Goal: Entertainment & Leisure: Consume media (video, audio)

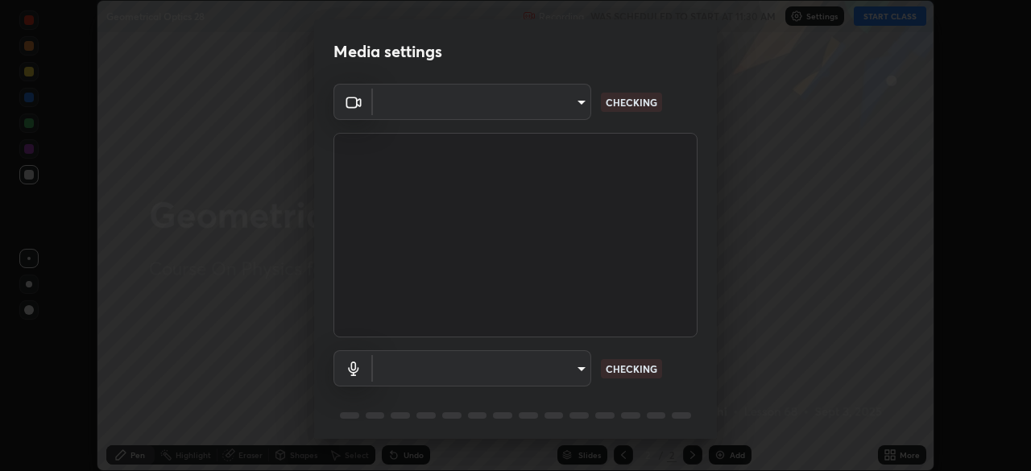
scroll to position [57, 0]
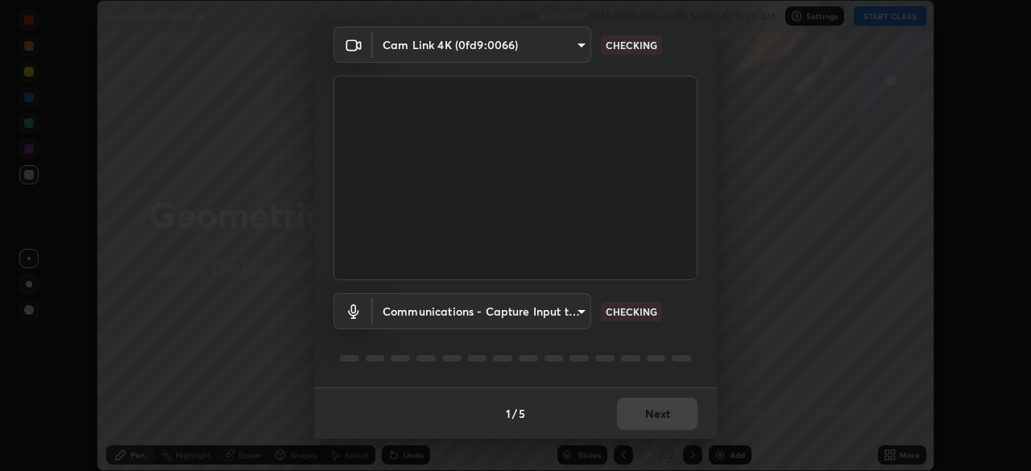
type input "134d1b19bf6860d587459906a7679876aeb3e381516b9be6bb745b9f97a347e3"
type input "communications"
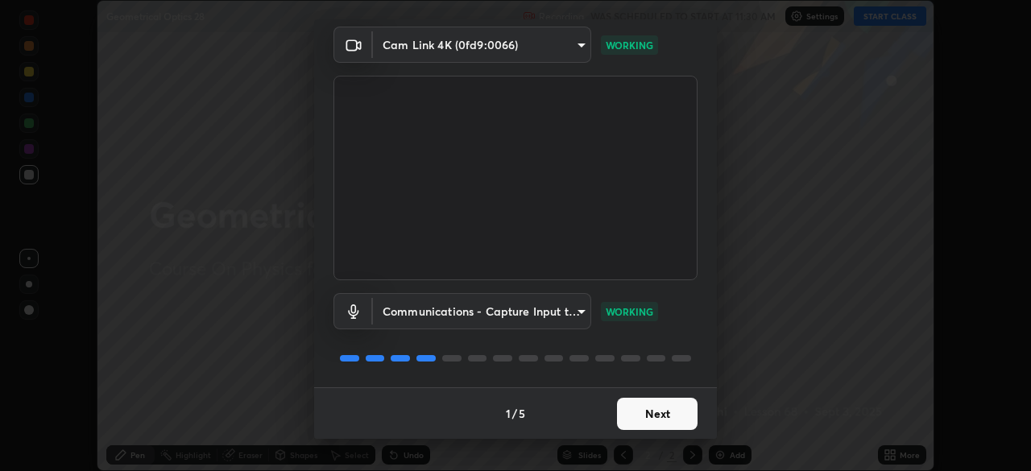
click at [663, 413] on button "Next" at bounding box center [657, 414] width 81 height 32
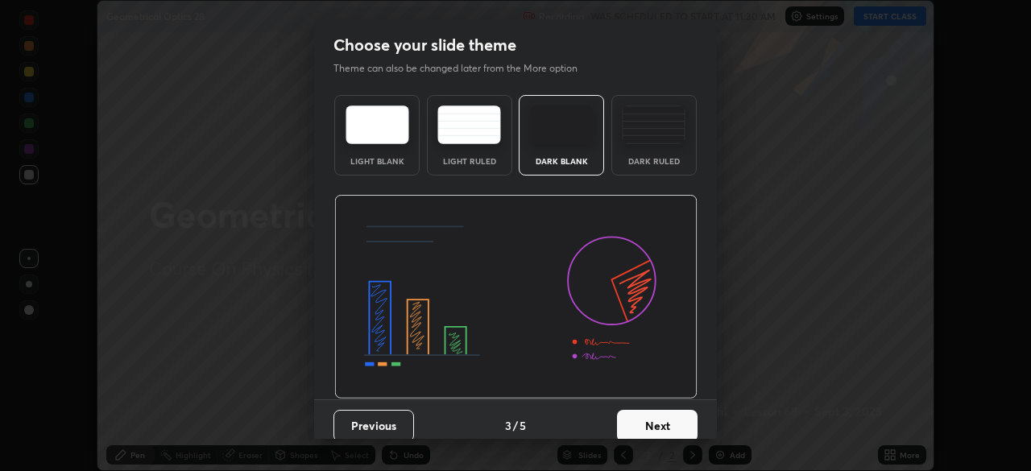
click at [669, 416] on button "Next" at bounding box center [657, 426] width 81 height 32
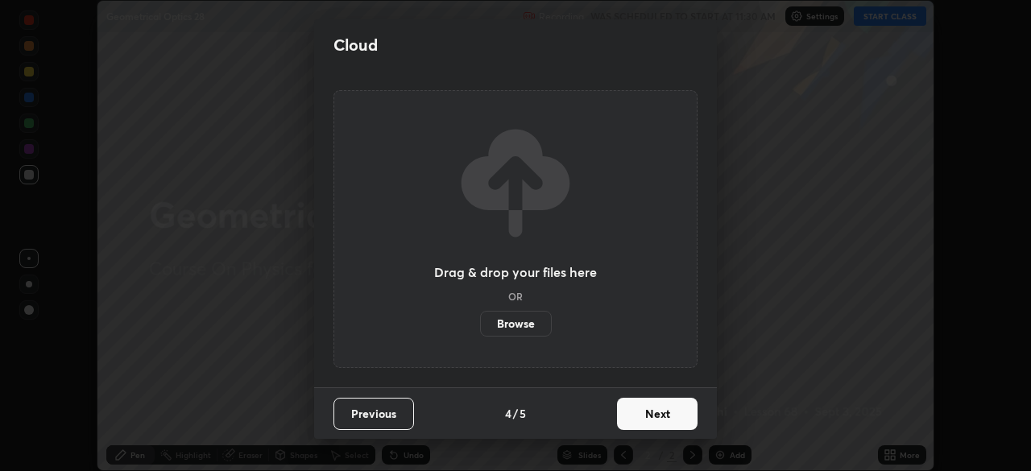
click at [675, 416] on button "Next" at bounding box center [657, 414] width 81 height 32
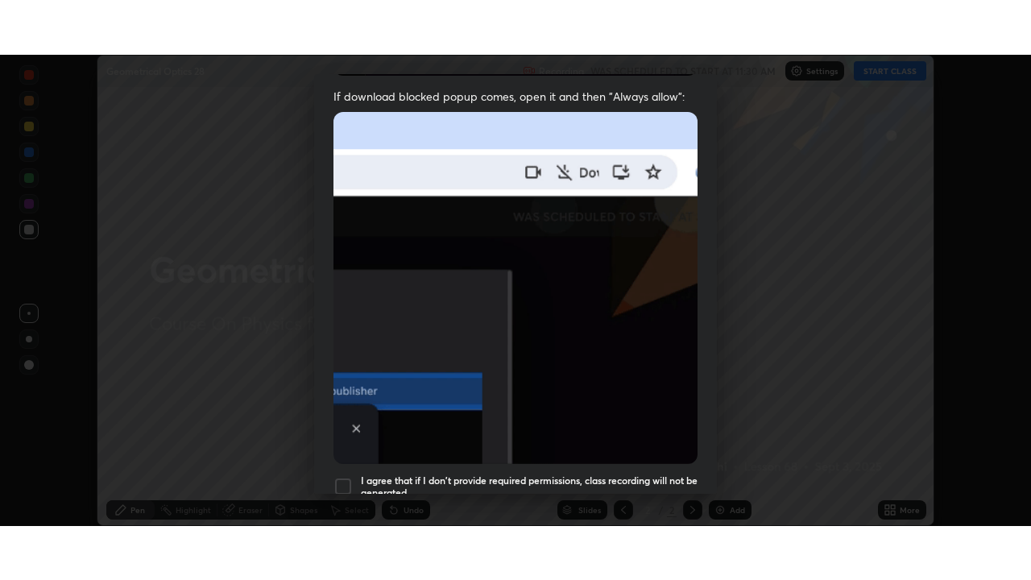
scroll to position [386, 0]
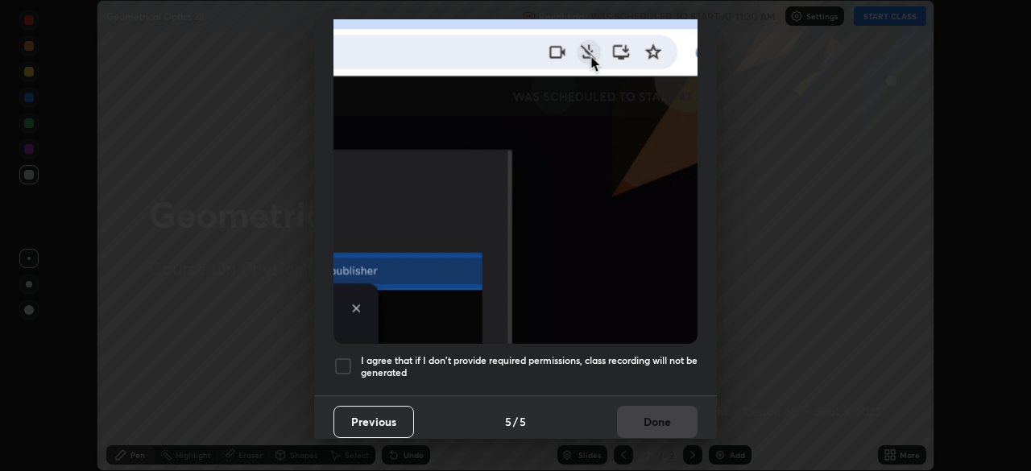
click at [345, 357] on div at bounding box center [342, 366] width 19 height 19
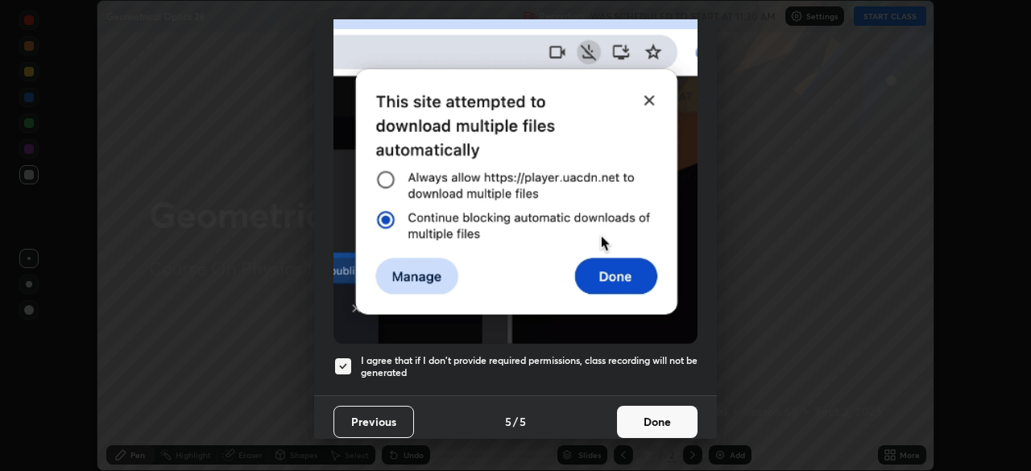
click at [662, 415] on button "Done" at bounding box center [657, 422] width 81 height 32
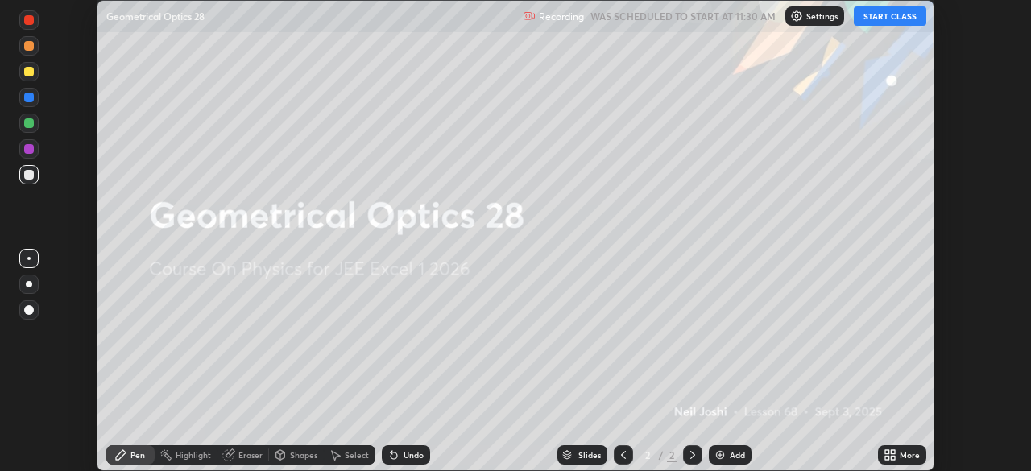
click at [899, 14] on button "START CLASS" at bounding box center [890, 15] width 72 height 19
click at [723, 452] on img at bounding box center [720, 455] width 13 height 13
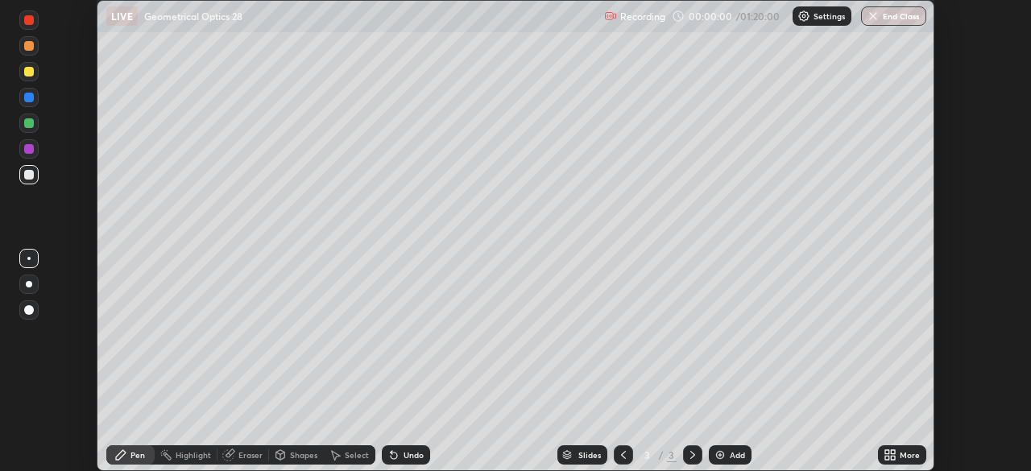
click at [910, 461] on div "More" at bounding box center [902, 454] width 48 height 19
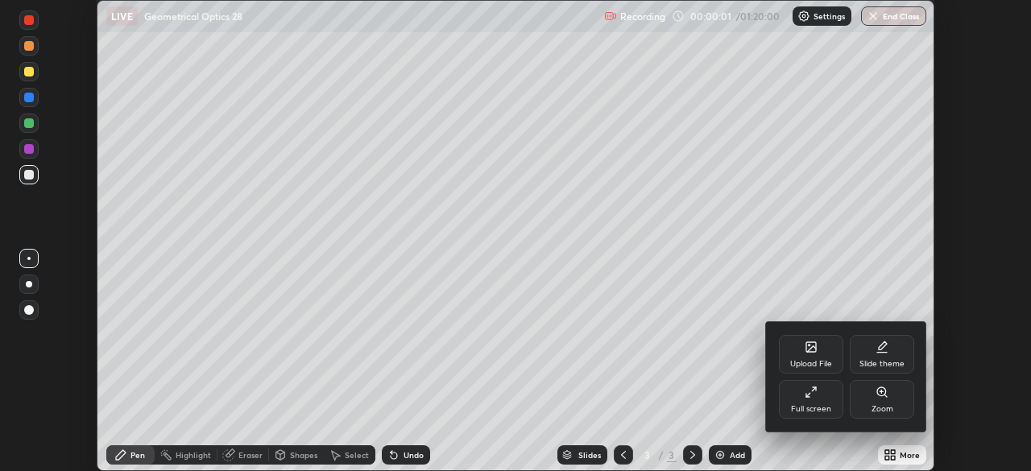
click at [810, 407] on div "Full screen" at bounding box center [811, 409] width 40 height 8
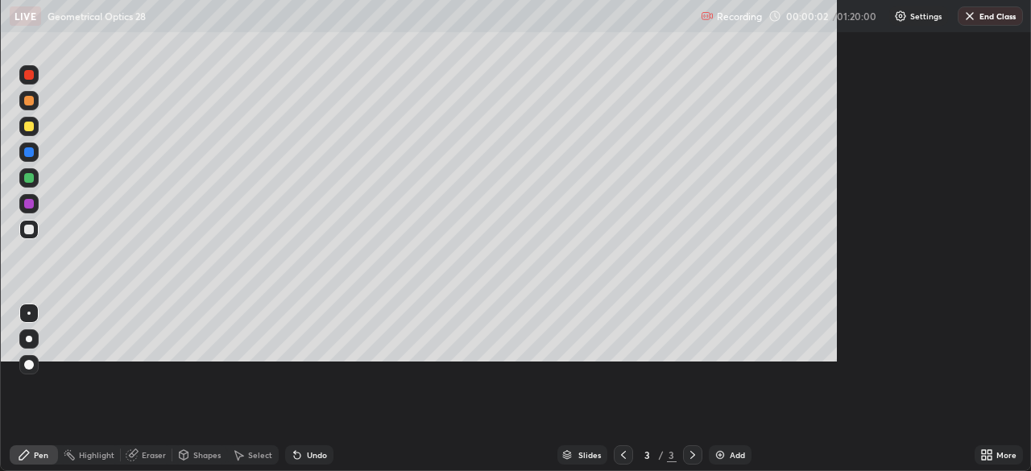
scroll to position [580, 1031]
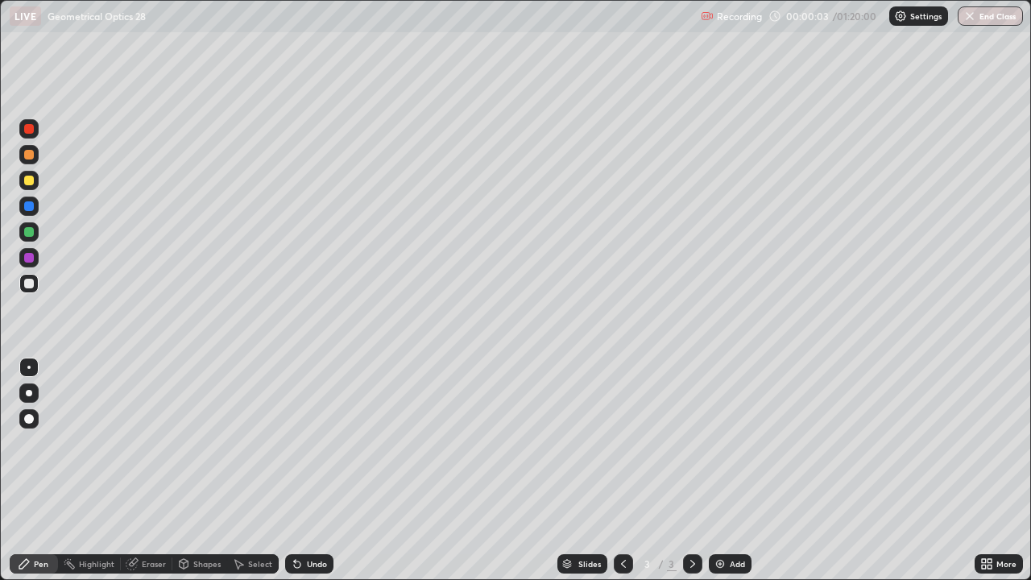
click at [29, 393] on div at bounding box center [29, 393] width 6 height 6
click at [32, 182] on div at bounding box center [29, 181] width 10 height 10
click at [31, 208] on div at bounding box center [29, 206] width 10 height 10
click at [33, 280] on div at bounding box center [29, 284] width 10 height 10
click at [28, 280] on div at bounding box center [29, 284] width 10 height 10
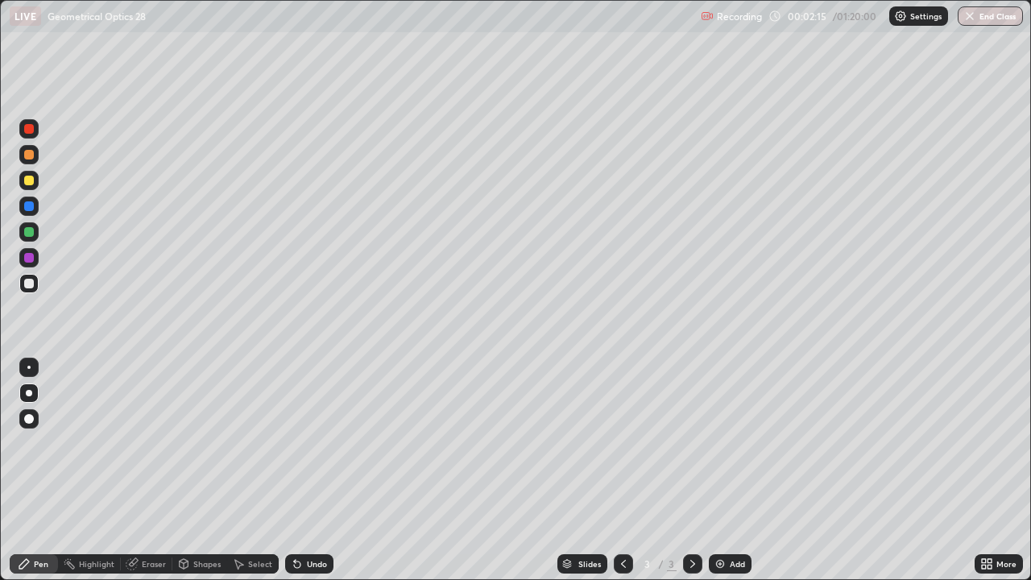
click at [27, 184] on div at bounding box center [29, 181] width 10 height 10
click at [27, 179] on div at bounding box center [29, 181] width 10 height 10
click at [25, 130] on div at bounding box center [29, 129] width 10 height 10
click at [30, 281] on div at bounding box center [29, 284] width 10 height 10
click at [317, 470] on div "Undo" at bounding box center [317, 564] width 20 height 8
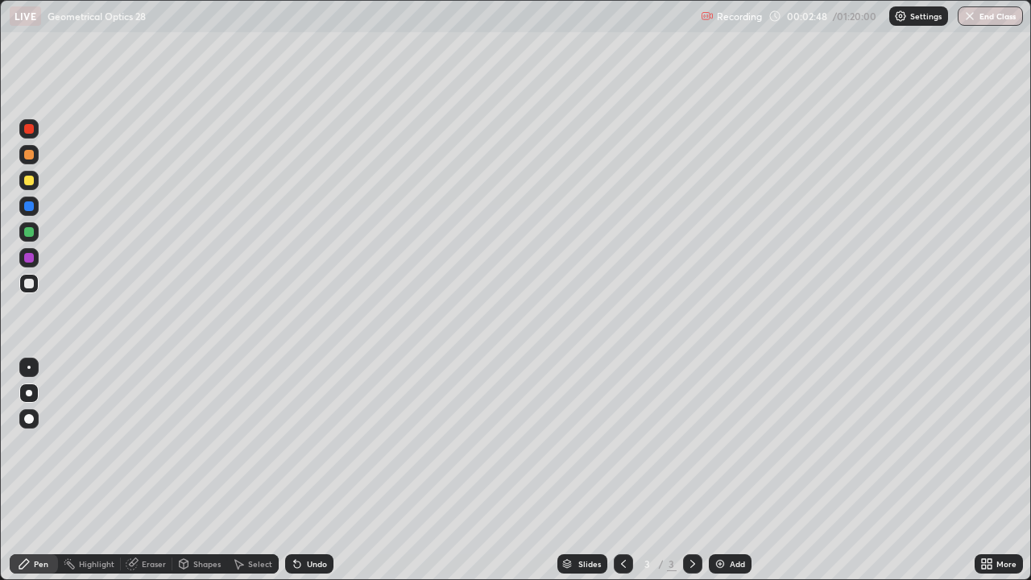
click at [321, 470] on div "Undo" at bounding box center [309, 563] width 48 height 19
click at [314, 470] on div "Undo" at bounding box center [317, 564] width 20 height 8
click at [309, 470] on div "Undo" at bounding box center [317, 564] width 20 height 8
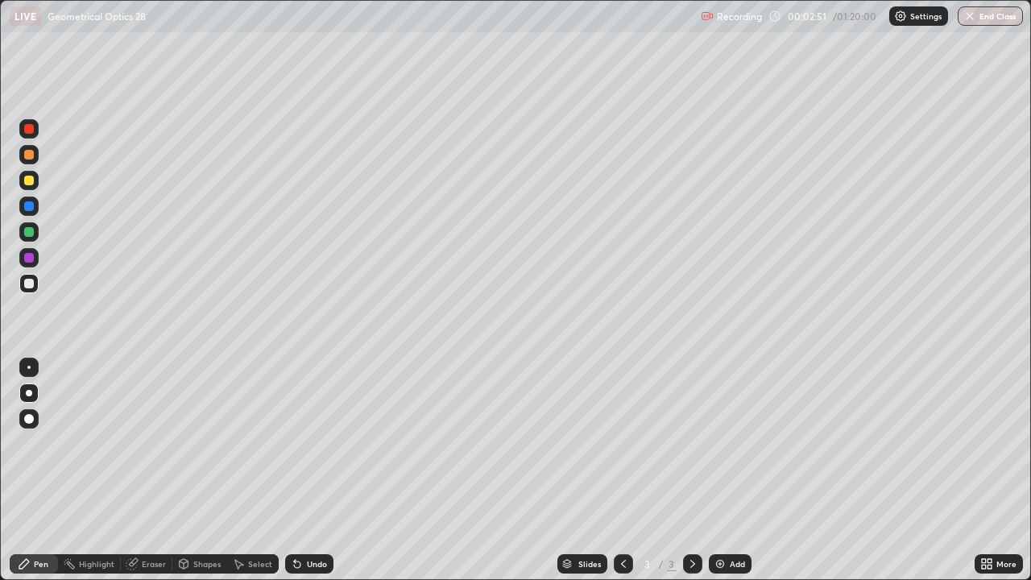
click at [308, 470] on div "Undo" at bounding box center [317, 564] width 20 height 8
click at [315, 470] on div "Undo" at bounding box center [317, 564] width 20 height 8
click at [325, 470] on div "Undo" at bounding box center [309, 563] width 48 height 19
click at [31, 186] on div at bounding box center [28, 180] width 19 height 19
click at [31, 286] on div at bounding box center [29, 284] width 10 height 10
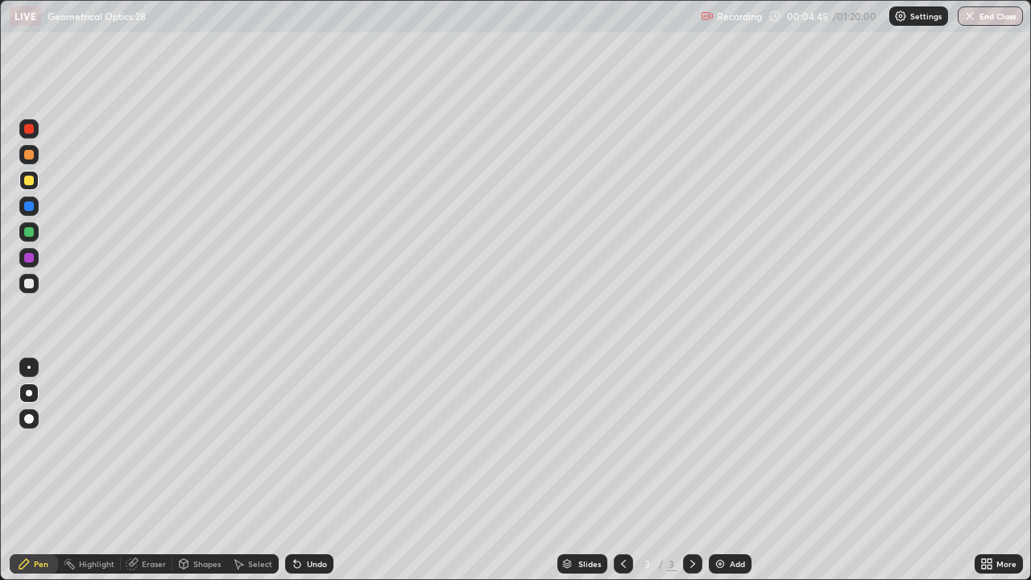
click at [25, 280] on div at bounding box center [29, 284] width 10 height 10
click at [309, 470] on div "Undo" at bounding box center [317, 564] width 20 height 8
click at [726, 470] on div "Add" at bounding box center [730, 563] width 43 height 19
click at [614, 470] on div at bounding box center [623, 563] width 19 height 19
click at [691, 470] on icon at bounding box center [692, 563] width 13 height 13
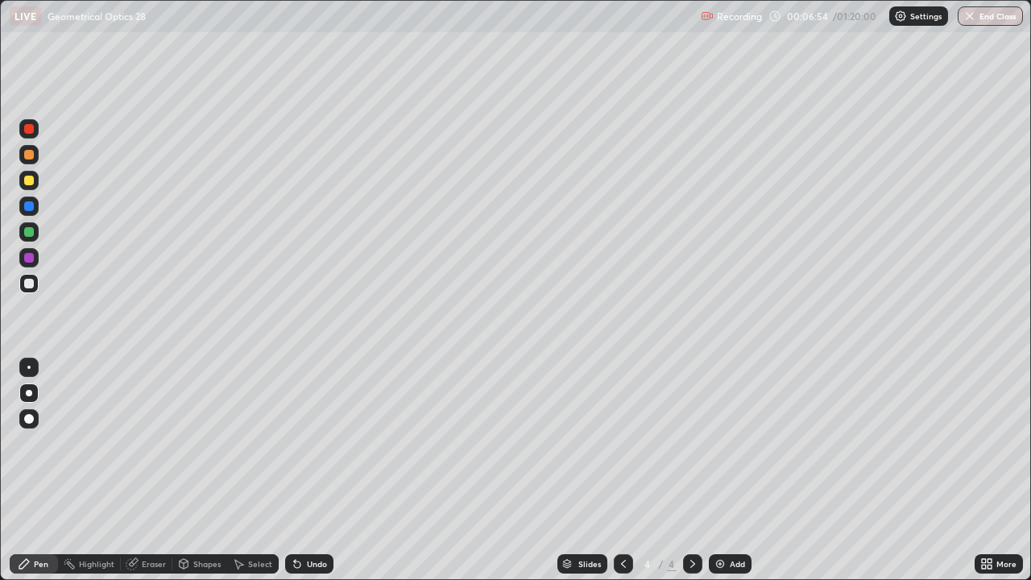
click at [26, 230] on div at bounding box center [29, 232] width 10 height 10
click at [28, 128] on div at bounding box center [29, 129] width 10 height 10
click at [27, 184] on div at bounding box center [29, 181] width 10 height 10
click at [622, 470] on icon at bounding box center [623, 563] width 13 height 13
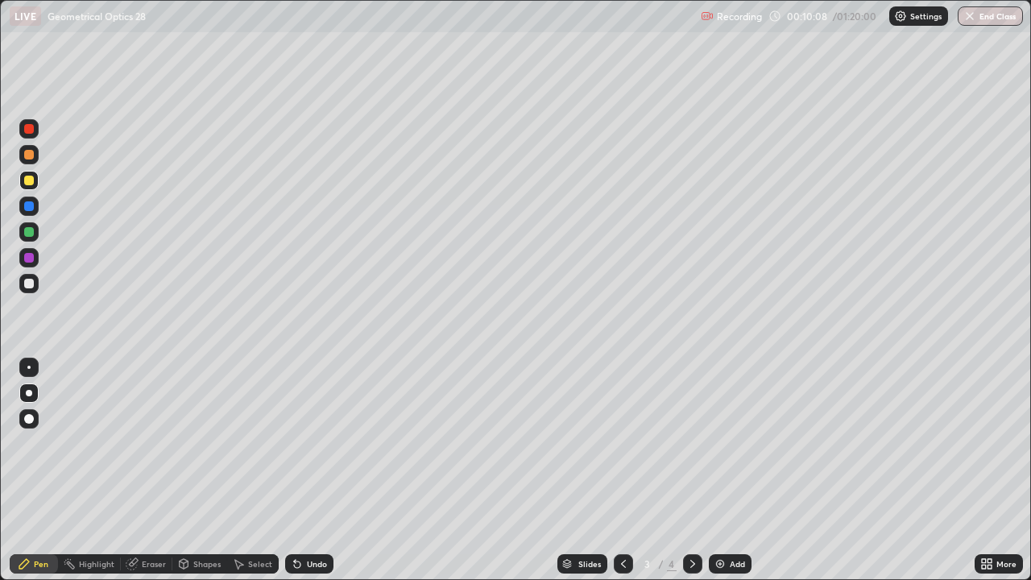
click at [145, 470] on div "Eraser" at bounding box center [154, 564] width 24 height 8
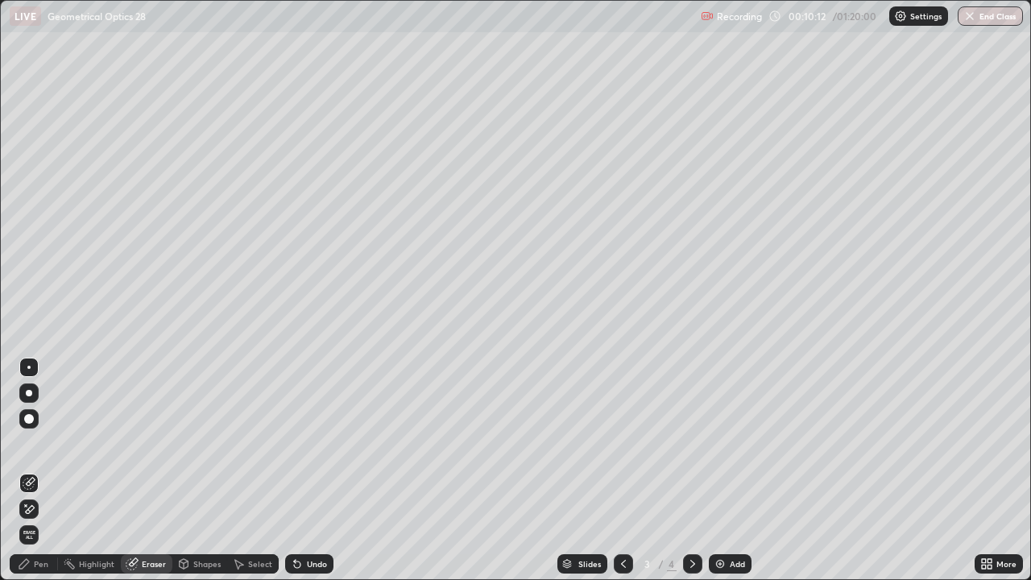
click at [36, 470] on div "Pen" at bounding box center [41, 564] width 14 height 8
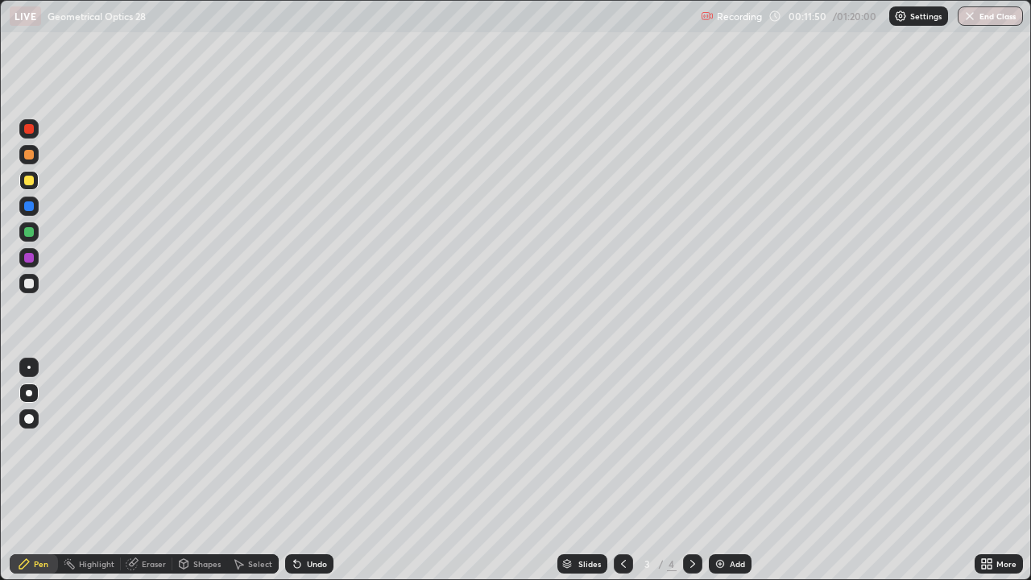
click at [691, 470] on icon at bounding box center [692, 563] width 13 height 13
click at [732, 470] on div "Add" at bounding box center [737, 564] width 15 height 8
click at [32, 288] on div at bounding box center [29, 284] width 10 height 10
click at [26, 275] on div at bounding box center [28, 283] width 19 height 19
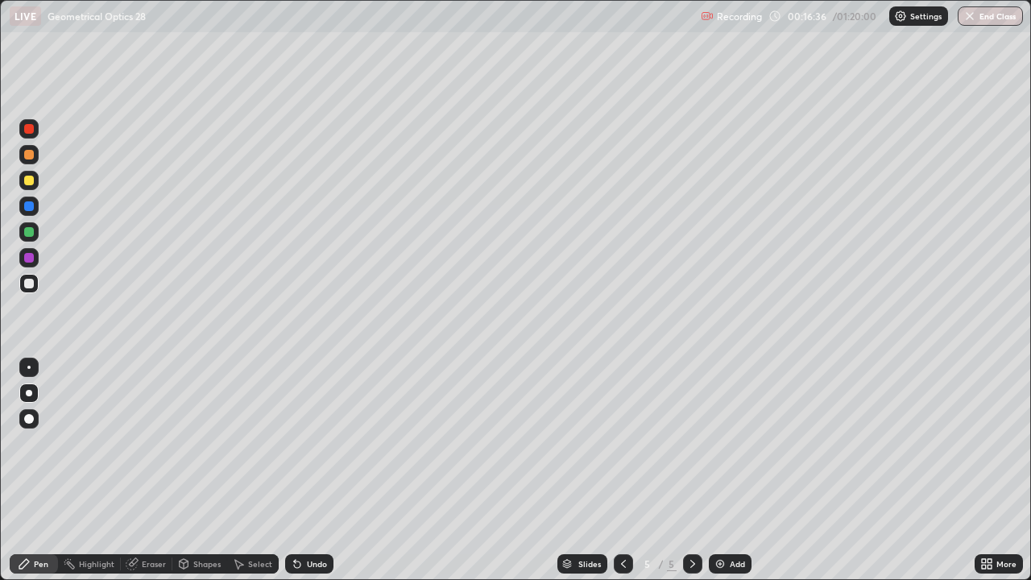
click at [28, 258] on div at bounding box center [29, 258] width 10 height 10
click at [309, 470] on div "Undo" at bounding box center [309, 563] width 48 height 19
click at [313, 470] on div "Undo" at bounding box center [317, 564] width 20 height 8
click at [154, 470] on div "Eraser" at bounding box center [154, 564] width 24 height 8
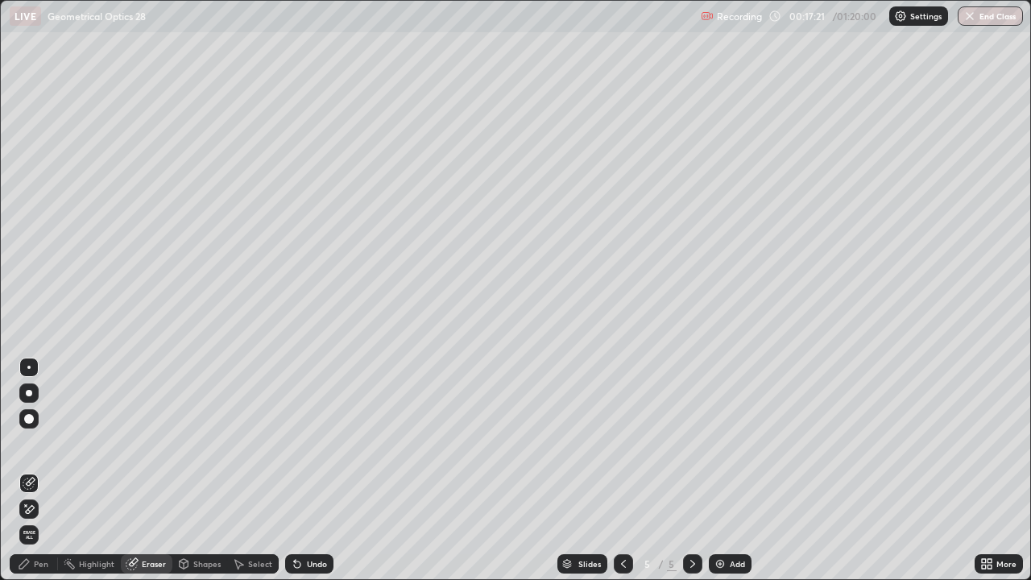
click at [37, 470] on div "Pen" at bounding box center [41, 564] width 14 height 8
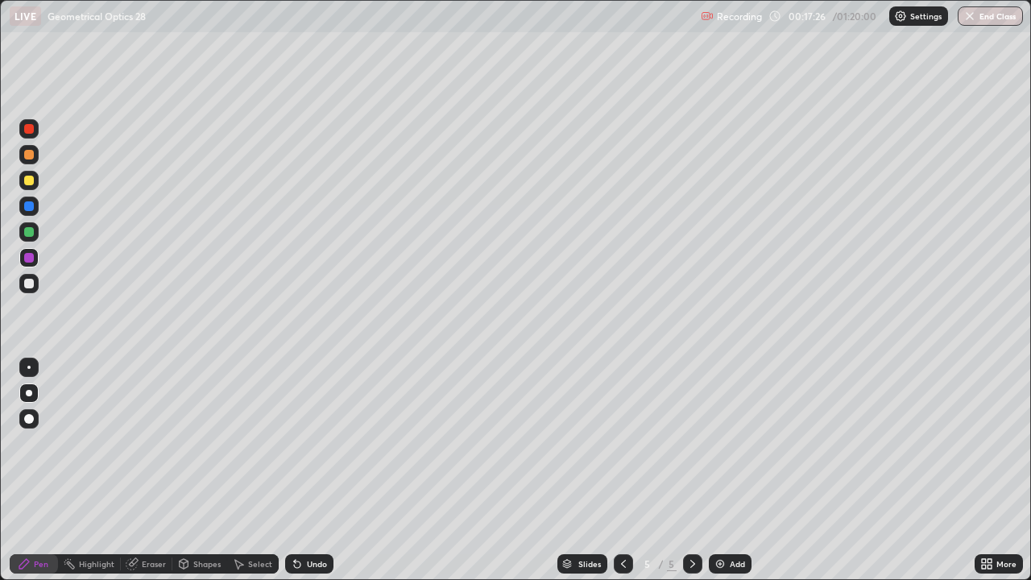
click at [30, 174] on div at bounding box center [28, 180] width 19 height 19
click at [28, 133] on div at bounding box center [29, 129] width 10 height 10
click at [30, 124] on div at bounding box center [29, 129] width 10 height 10
click at [27, 178] on div at bounding box center [29, 181] width 10 height 10
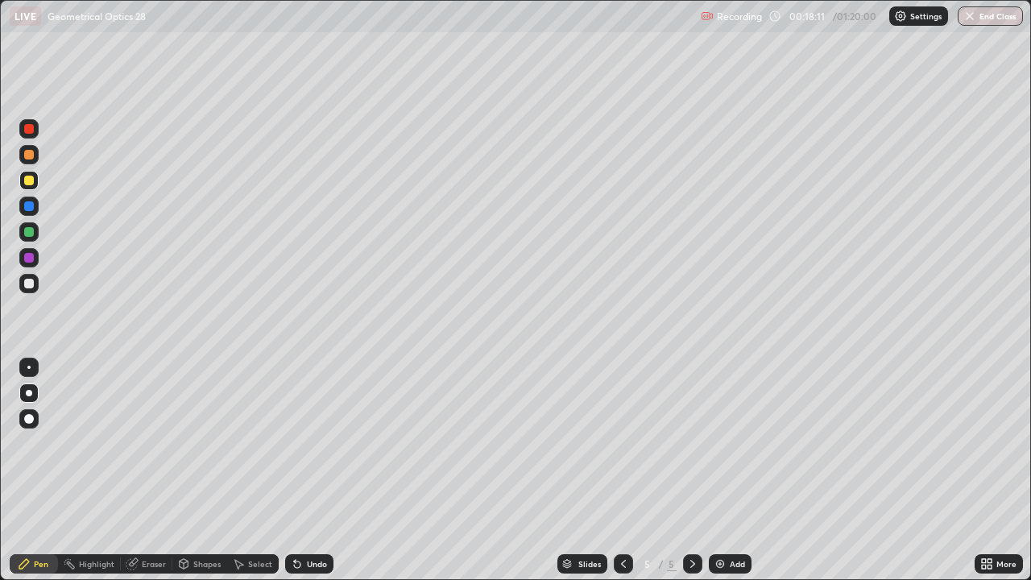
click at [27, 178] on div at bounding box center [29, 181] width 10 height 10
click at [33, 280] on div at bounding box center [28, 283] width 19 height 19
click at [737, 470] on div "Add" at bounding box center [730, 563] width 43 height 19
click at [311, 470] on div "Undo" at bounding box center [317, 564] width 20 height 8
click at [142, 470] on div "Eraser" at bounding box center [147, 563] width 52 height 19
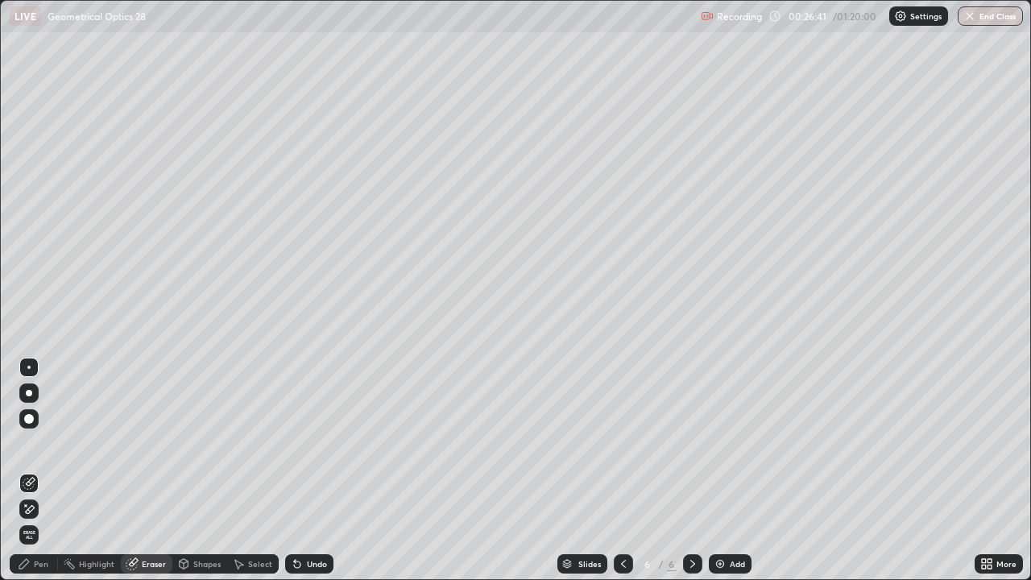
click at [27, 470] on icon at bounding box center [24, 564] width 10 height 10
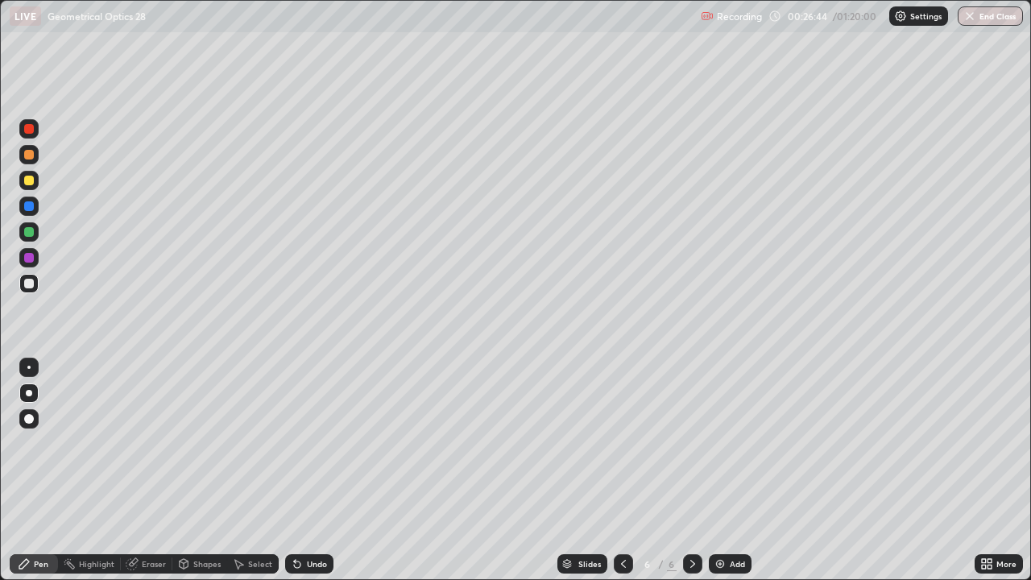
click at [617, 470] on icon at bounding box center [623, 563] width 13 height 13
click at [619, 470] on div at bounding box center [623, 563] width 19 height 19
click at [614, 470] on div at bounding box center [623, 563] width 19 height 19
click at [30, 180] on div at bounding box center [29, 181] width 10 height 10
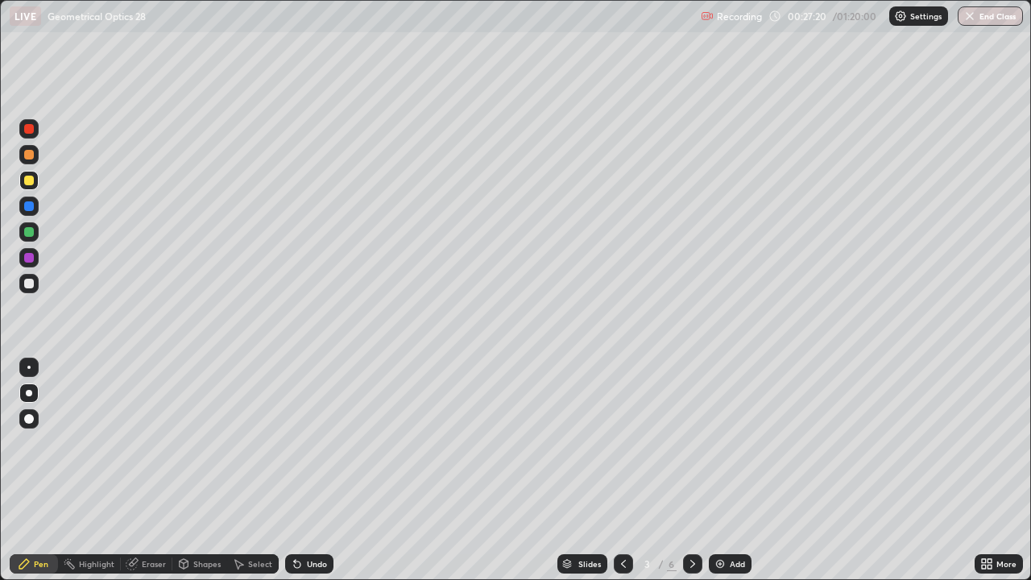
click at [690, 470] on icon at bounding box center [692, 563] width 13 height 13
click at [691, 470] on icon at bounding box center [692, 563] width 13 height 13
click at [689, 470] on icon at bounding box center [692, 563] width 13 height 13
click at [32, 184] on div at bounding box center [29, 181] width 10 height 10
click at [309, 470] on div "Undo" at bounding box center [317, 564] width 20 height 8
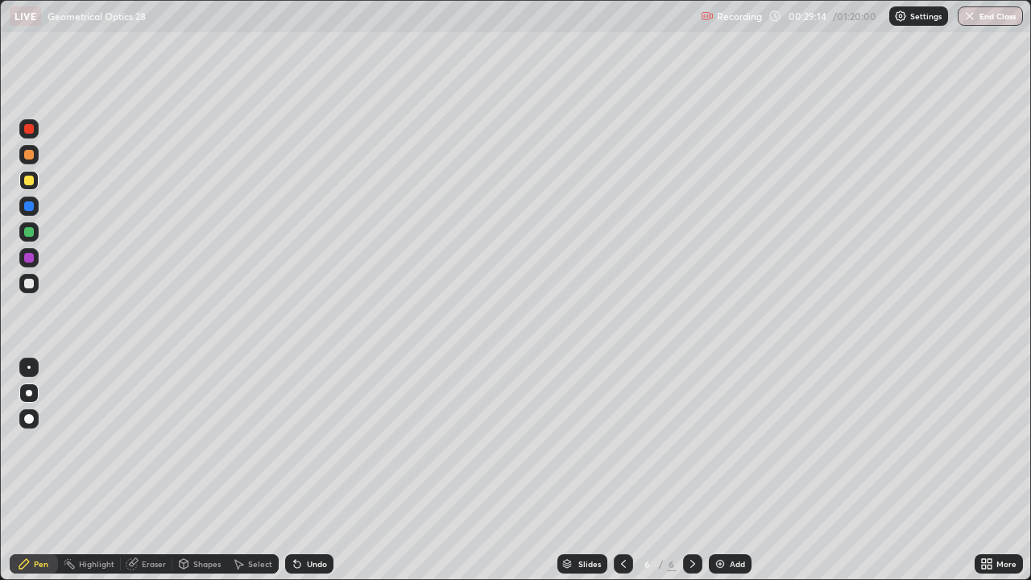
click at [309, 470] on div "Undo" at bounding box center [317, 564] width 20 height 8
click at [307, 470] on div "Undo" at bounding box center [317, 564] width 20 height 8
click at [28, 281] on div at bounding box center [29, 284] width 10 height 10
click at [28, 157] on div at bounding box center [29, 155] width 10 height 10
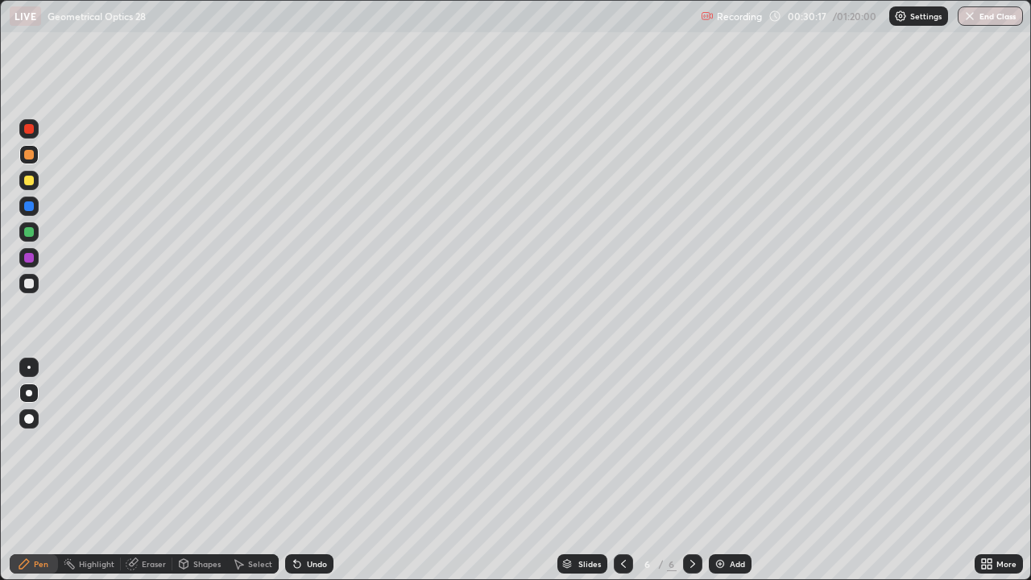
click at [22, 154] on div at bounding box center [28, 154] width 19 height 19
click at [308, 470] on div "Undo" at bounding box center [317, 564] width 20 height 8
click at [733, 470] on div "Add" at bounding box center [737, 564] width 15 height 8
click at [28, 282] on div at bounding box center [29, 284] width 10 height 10
click at [32, 279] on div at bounding box center [28, 283] width 19 height 19
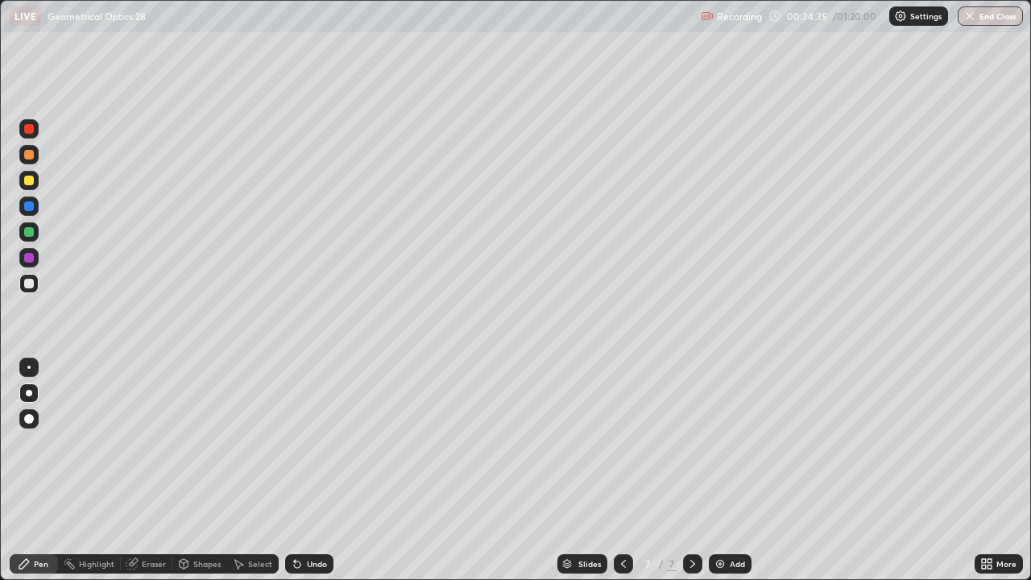
click at [307, 470] on div "Undo" at bounding box center [317, 564] width 20 height 8
click at [29, 182] on div at bounding box center [29, 181] width 10 height 10
click at [309, 470] on div "Undo" at bounding box center [317, 564] width 20 height 8
click at [310, 470] on div "Undo" at bounding box center [317, 564] width 20 height 8
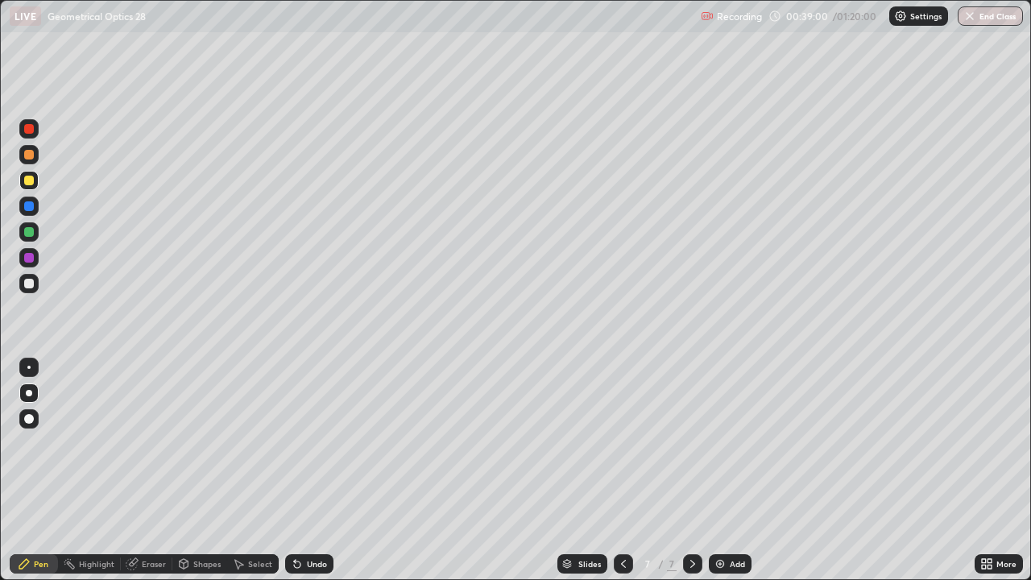
click at [308, 470] on div "Undo" at bounding box center [317, 564] width 20 height 8
click at [307, 470] on div "Undo" at bounding box center [317, 564] width 20 height 8
click at [310, 470] on div "Undo" at bounding box center [317, 564] width 20 height 8
click at [309, 470] on div "Undo" at bounding box center [317, 564] width 20 height 8
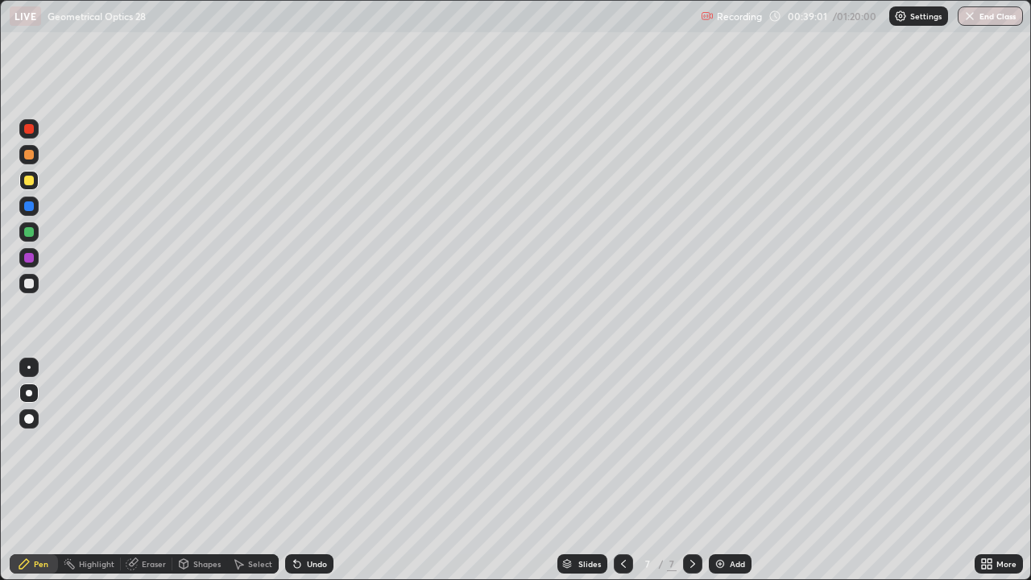
click at [309, 470] on div "Undo" at bounding box center [317, 564] width 20 height 8
click at [313, 470] on div "Undo" at bounding box center [317, 564] width 20 height 8
click at [155, 470] on div "Eraser" at bounding box center [154, 564] width 24 height 8
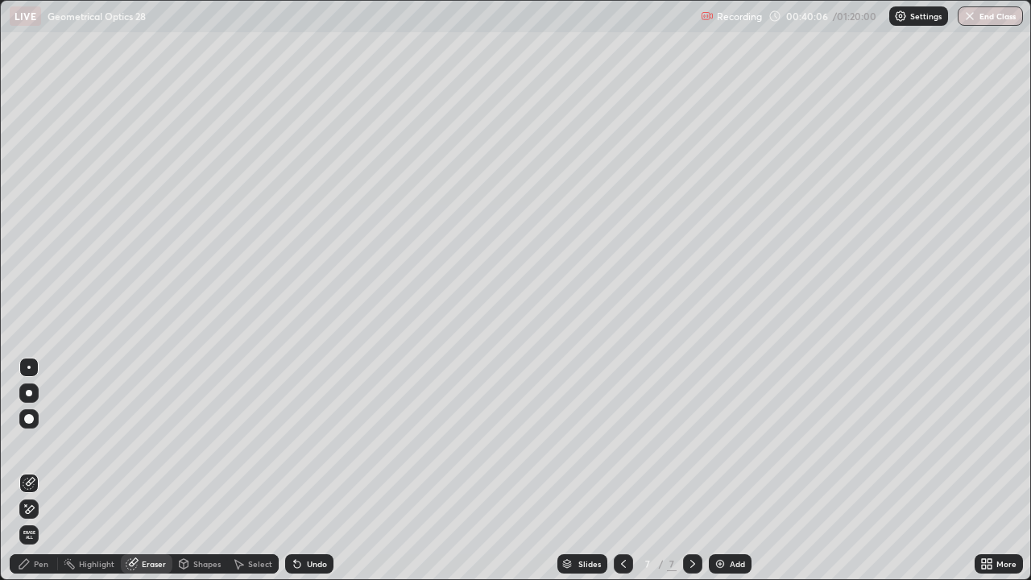
click at [261, 470] on div "Select" at bounding box center [260, 564] width 24 height 8
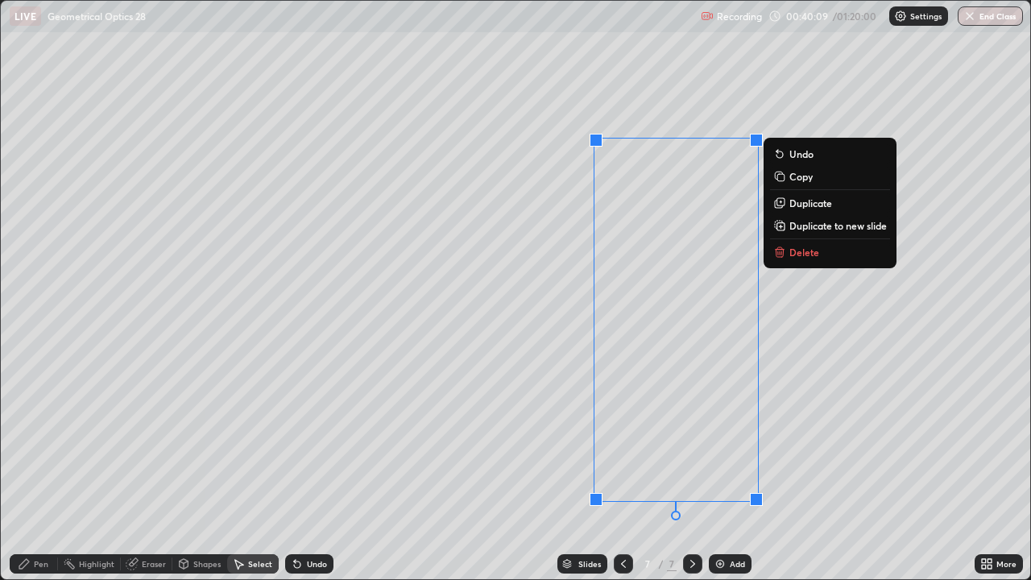
click at [788, 249] on button "Delete" at bounding box center [830, 251] width 120 height 19
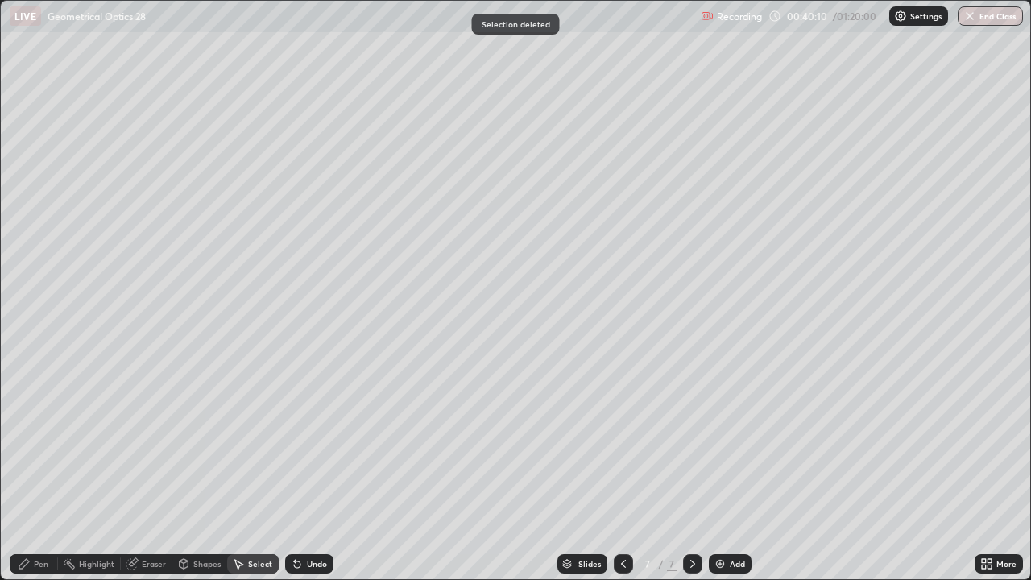
click at [27, 470] on icon at bounding box center [24, 563] width 13 height 13
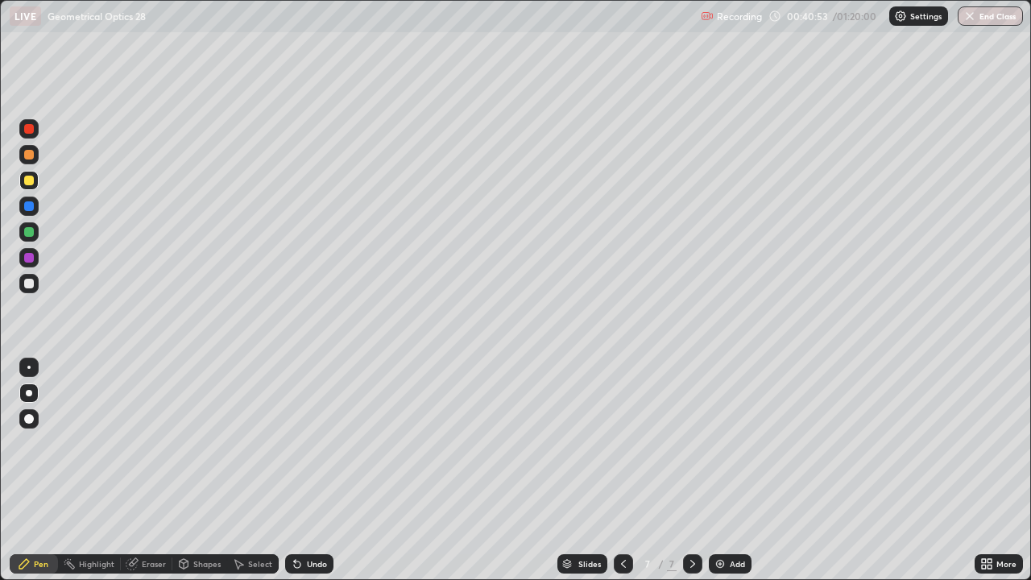
click at [30, 259] on div at bounding box center [29, 258] width 10 height 10
click at [28, 123] on div at bounding box center [28, 128] width 19 height 19
click at [29, 233] on div at bounding box center [29, 232] width 10 height 10
click at [28, 236] on div at bounding box center [29, 232] width 10 height 10
click at [24, 209] on div at bounding box center [29, 206] width 10 height 10
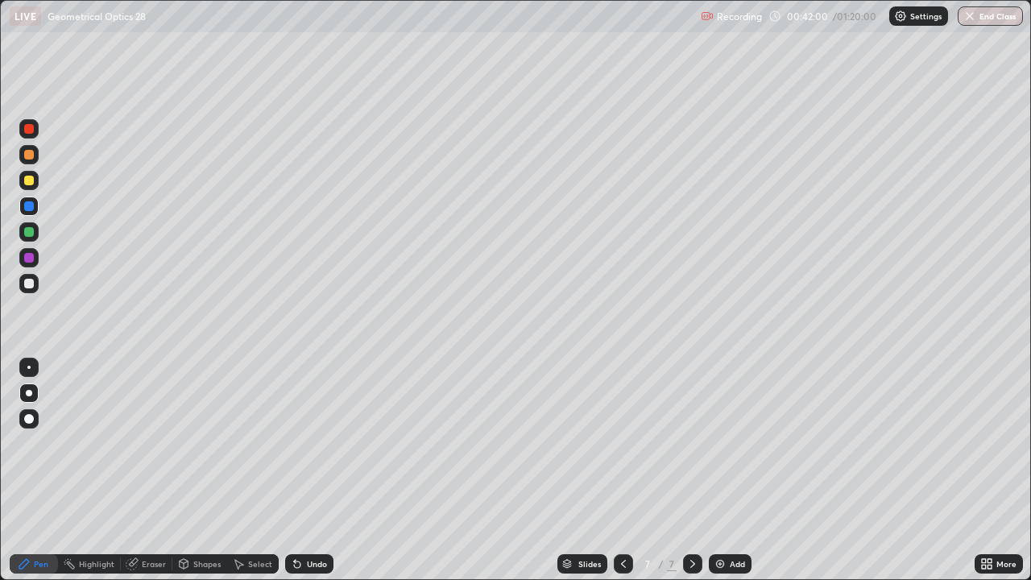
click at [155, 470] on div "Eraser" at bounding box center [154, 564] width 24 height 8
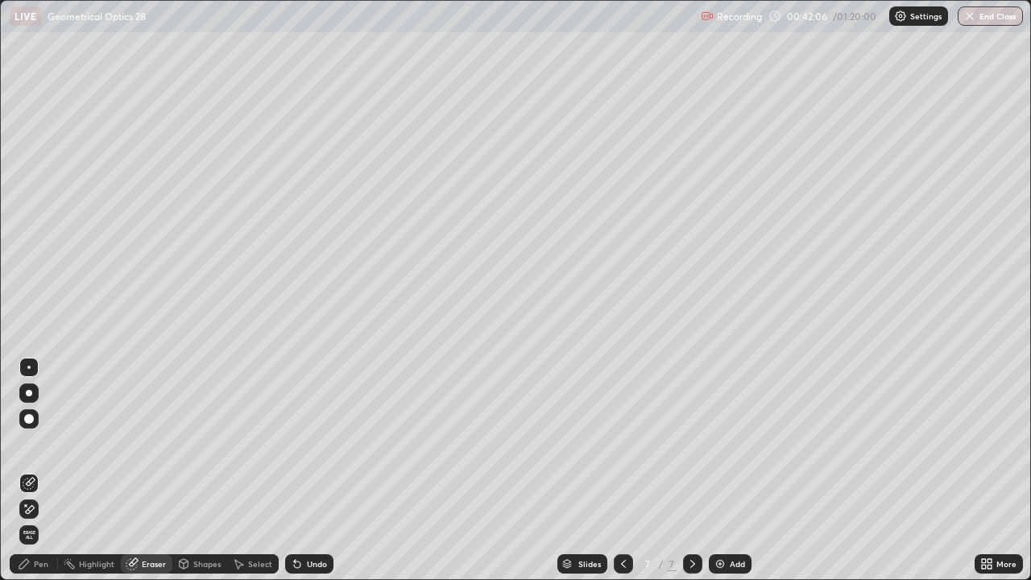
click at [34, 470] on div "Pen" at bounding box center [41, 564] width 14 height 8
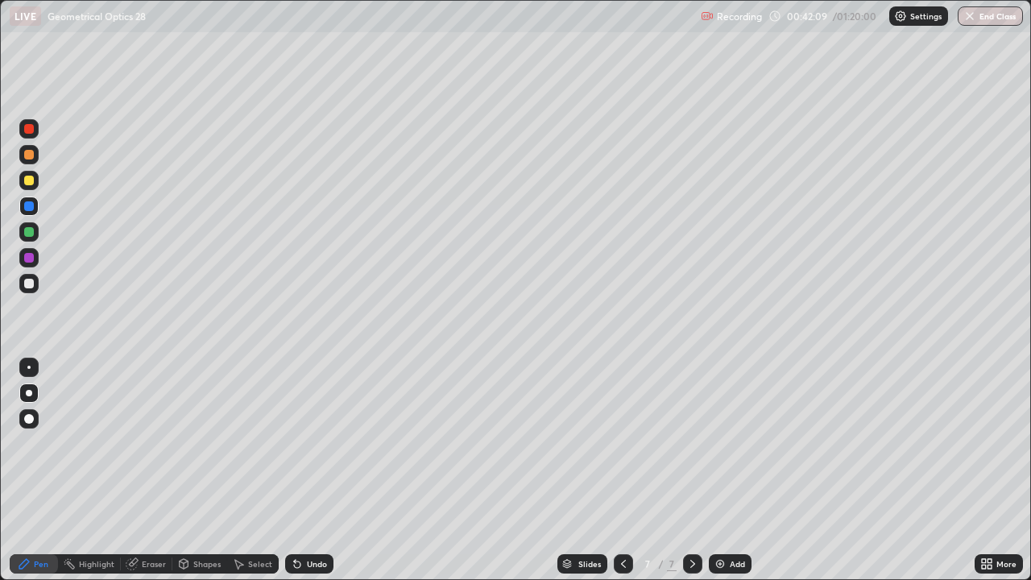
click at [27, 230] on div at bounding box center [29, 232] width 10 height 10
click at [27, 180] on div at bounding box center [29, 181] width 10 height 10
click at [727, 470] on div "Add" at bounding box center [730, 563] width 43 height 19
click at [623, 470] on icon at bounding box center [623, 563] width 13 height 13
click at [691, 470] on icon at bounding box center [692, 563] width 13 height 13
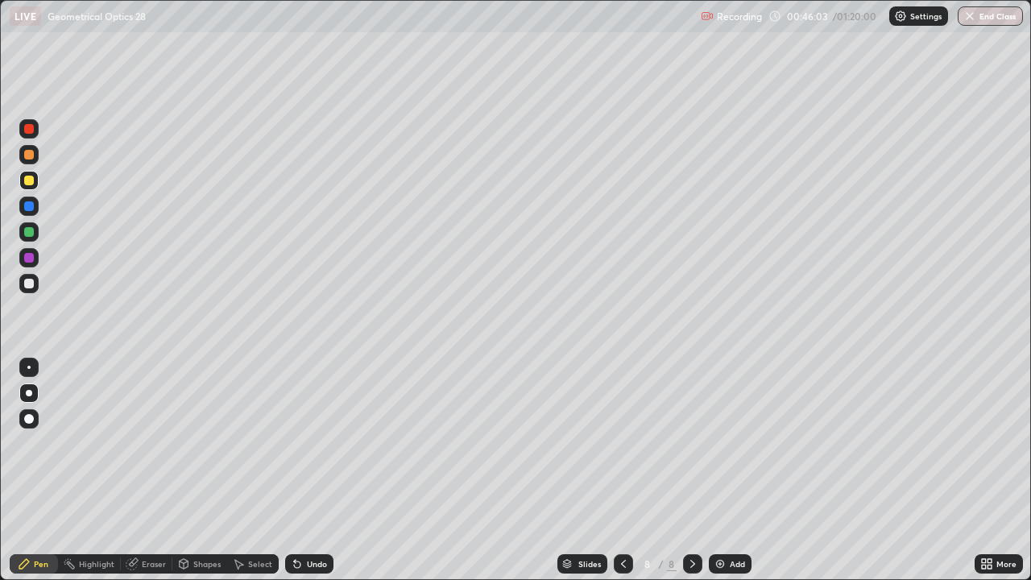
click at [27, 290] on div at bounding box center [28, 283] width 19 height 19
click at [28, 283] on div at bounding box center [29, 284] width 10 height 10
click at [27, 258] on div at bounding box center [29, 258] width 10 height 10
click at [31, 183] on div at bounding box center [29, 181] width 10 height 10
click at [30, 284] on div at bounding box center [29, 284] width 10 height 10
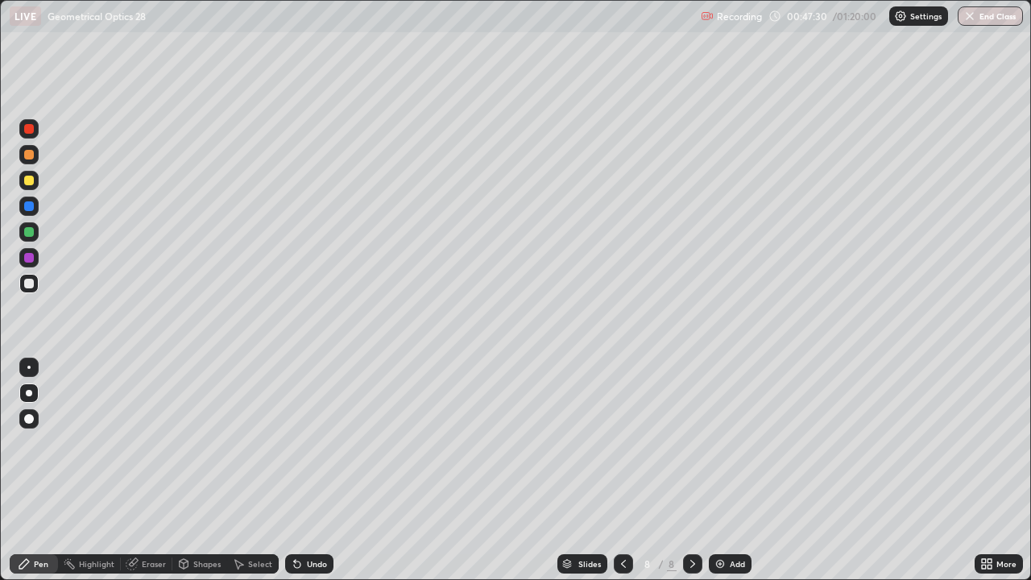
click at [27, 180] on div at bounding box center [29, 181] width 10 height 10
click at [723, 470] on img at bounding box center [720, 563] width 13 height 13
click at [28, 229] on div at bounding box center [29, 232] width 10 height 10
click at [310, 470] on div "Undo" at bounding box center [317, 564] width 20 height 8
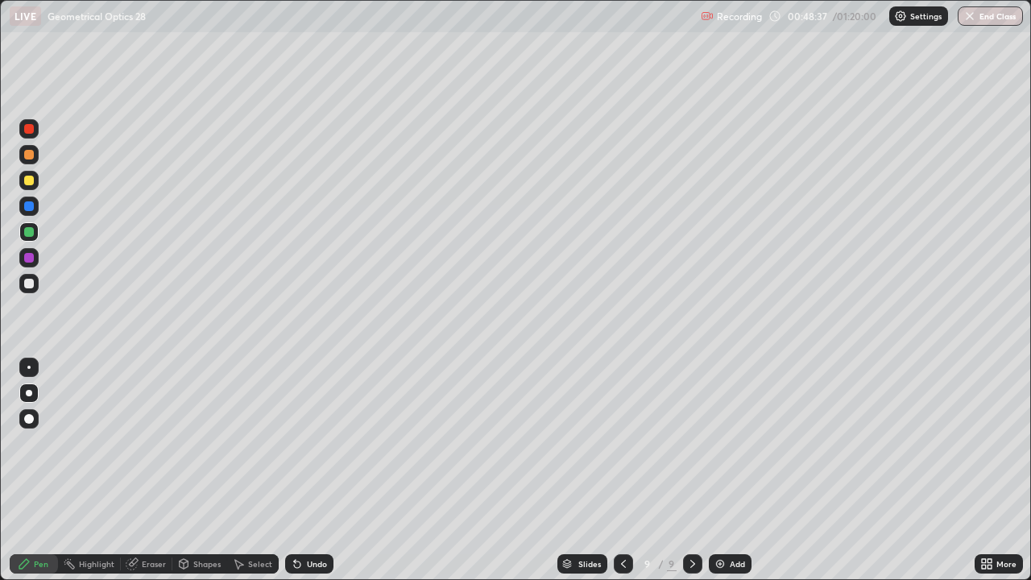
click at [317, 470] on div "Undo" at bounding box center [317, 564] width 20 height 8
click at [27, 182] on div at bounding box center [29, 181] width 10 height 10
click at [730, 470] on div "Add" at bounding box center [737, 564] width 15 height 8
click at [33, 129] on div at bounding box center [29, 129] width 10 height 10
click at [28, 275] on div at bounding box center [28, 283] width 19 height 19
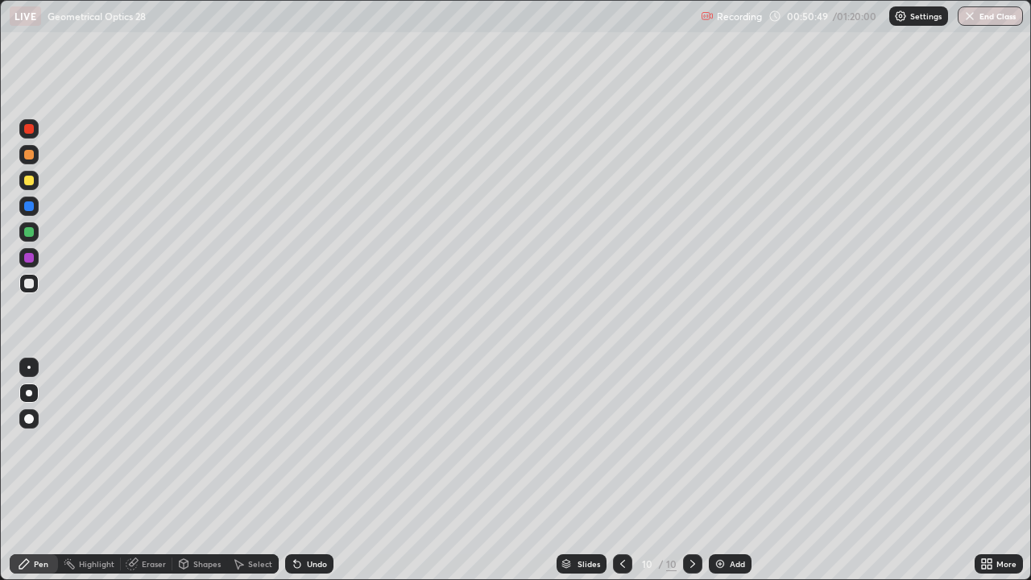
click at [318, 470] on div "Undo" at bounding box center [317, 564] width 20 height 8
click at [34, 188] on div at bounding box center [28, 180] width 19 height 19
click at [28, 184] on div at bounding box center [29, 181] width 10 height 10
click at [31, 132] on div at bounding box center [29, 129] width 10 height 10
click at [31, 126] on div at bounding box center [29, 129] width 10 height 10
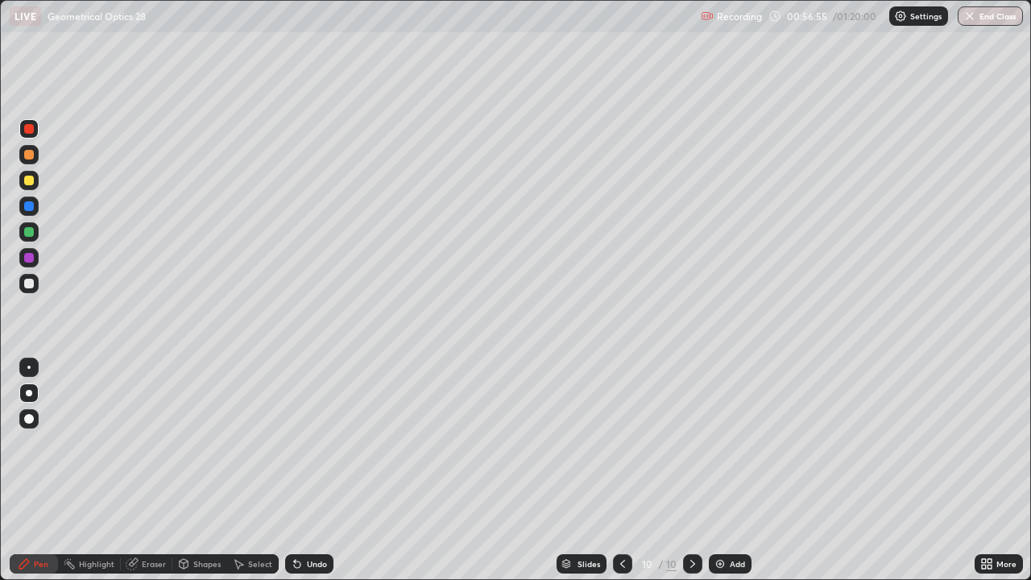
click at [32, 163] on div at bounding box center [28, 154] width 19 height 19
click at [28, 188] on div at bounding box center [28, 180] width 19 height 19
click at [25, 180] on div at bounding box center [29, 181] width 10 height 10
click at [308, 470] on div "Undo" at bounding box center [317, 564] width 20 height 8
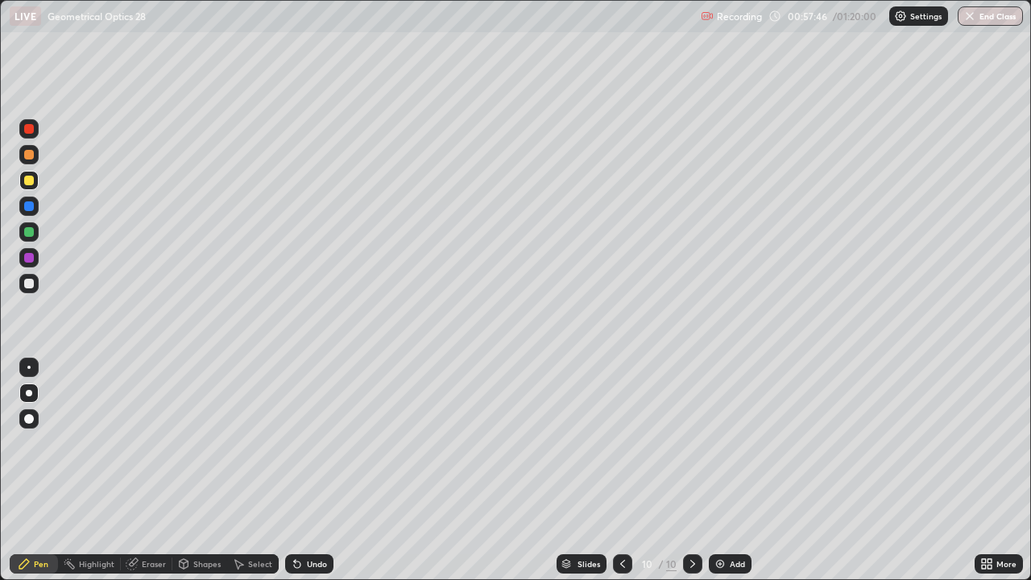
click at [32, 279] on div at bounding box center [29, 284] width 10 height 10
click at [26, 124] on div at bounding box center [29, 129] width 10 height 10
click at [33, 287] on div at bounding box center [28, 283] width 19 height 19
click at [32, 285] on div at bounding box center [29, 284] width 10 height 10
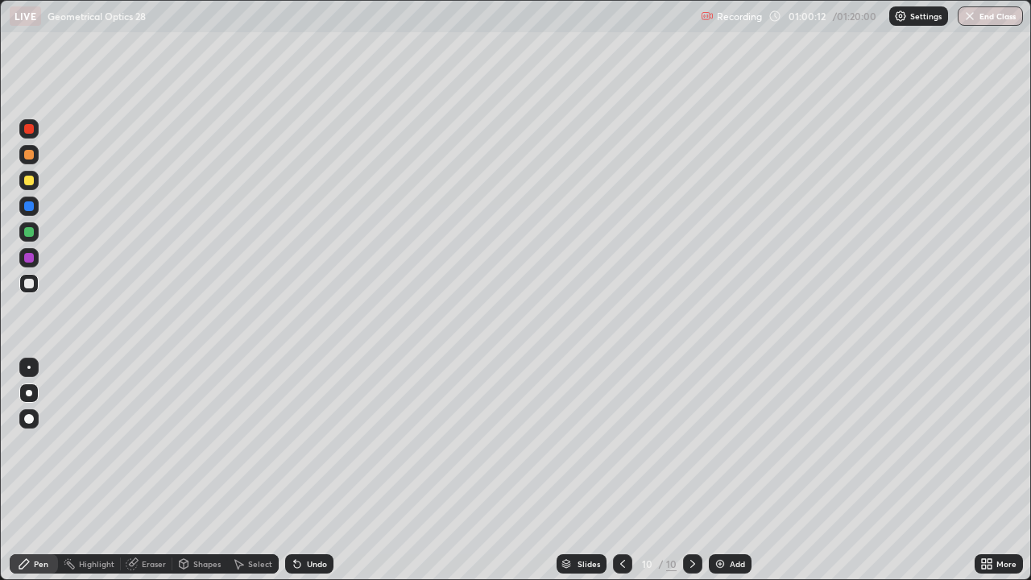
click at [730, 470] on div "Add" at bounding box center [737, 564] width 15 height 8
click at [28, 180] on div at bounding box center [29, 181] width 10 height 10
click at [151, 470] on div "Eraser" at bounding box center [154, 564] width 24 height 8
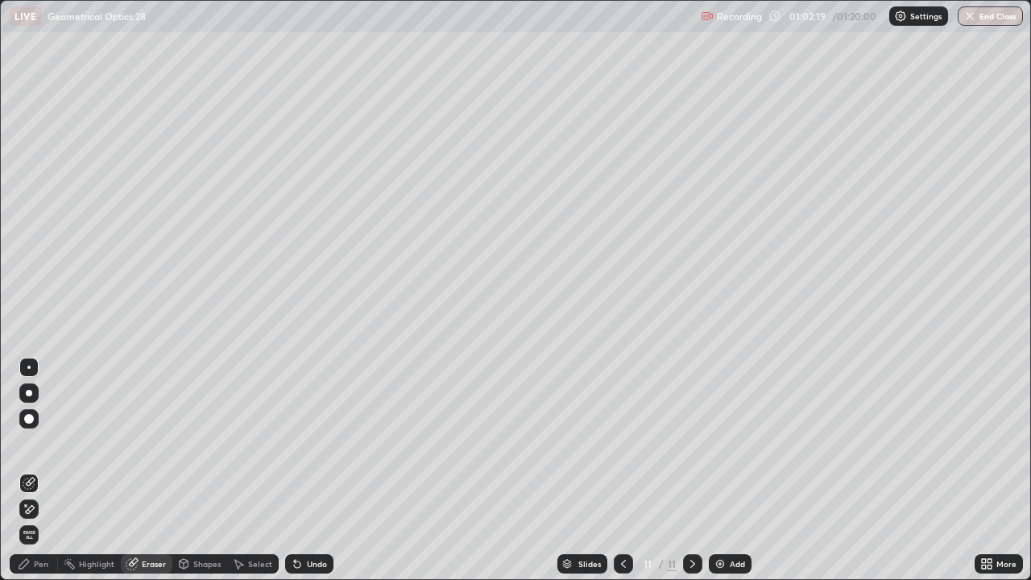
click at [35, 470] on div "Pen" at bounding box center [41, 564] width 14 height 8
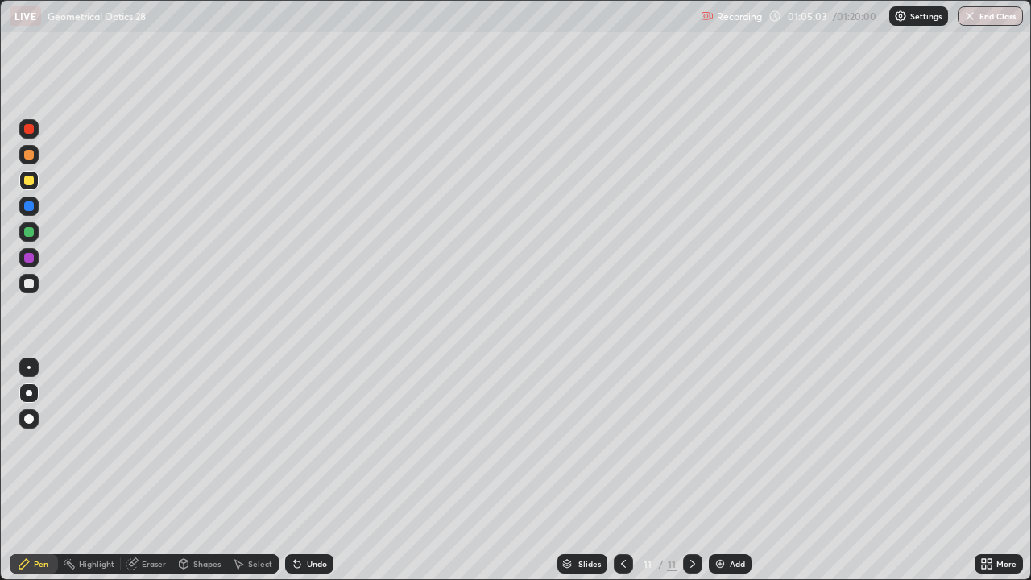
click at [723, 470] on img at bounding box center [720, 563] width 13 height 13
click at [304, 470] on div "Undo" at bounding box center [309, 563] width 48 height 19
click at [980, 18] on button "End Class" at bounding box center [990, 15] width 65 height 19
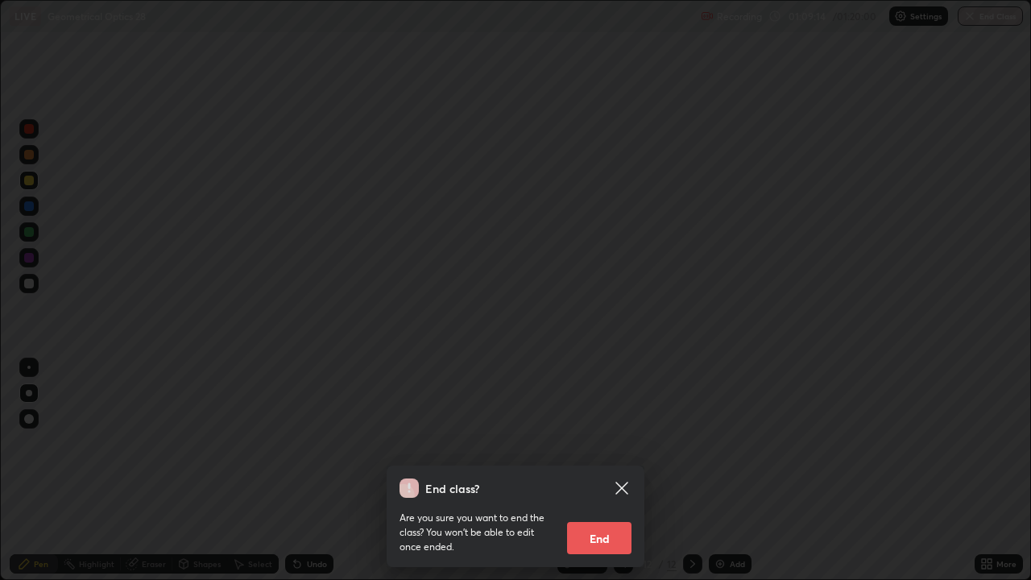
click at [594, 470] on button "End" at bounding box center [599, 538] width 64 height 32
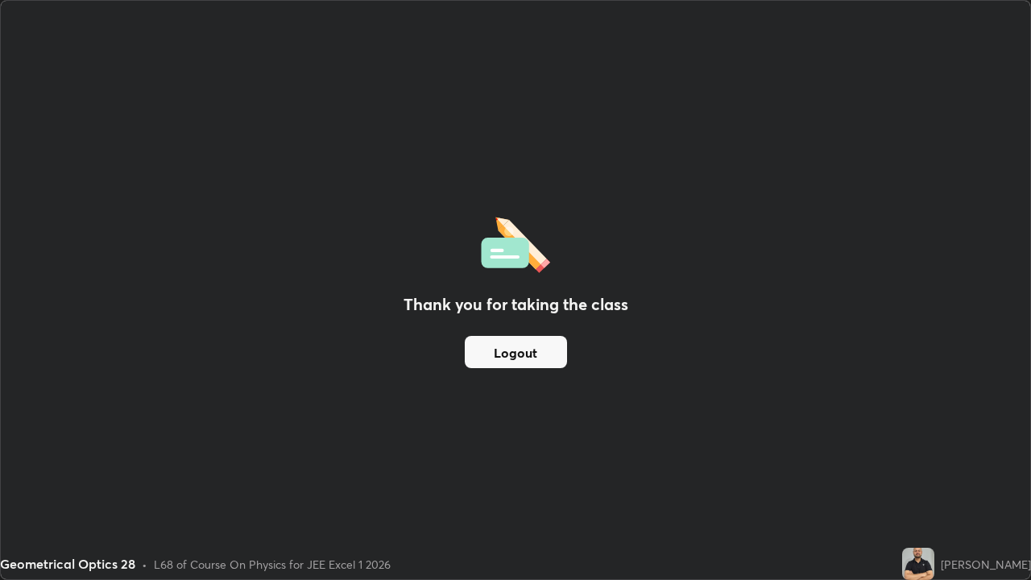
click at [610, 470] on div "Thank you for taking the class Logout" at bounding box center [515, 290] width 1029 height 578
click at [532, 358] on button "Logout" at bounding box center [516, 352] width 102 height 32
click at [526, 354] on button "Logout" at bounding box center [516, 352] width 102 height 32
click at [528, 349] on button "Logout" at bounding box center [516, 352] width 102 height 32
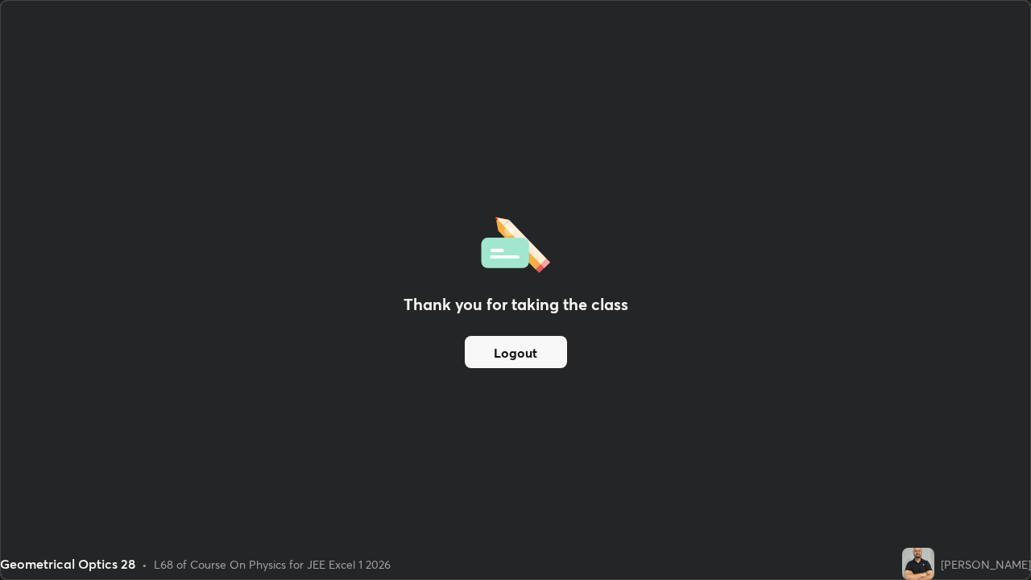
click at [499, 359] on button "Logout" at bounding box center [516, 352] width 102 height 32
click at [529, 353] on button "Logout" at bounding box center [516, 352] width 102 height 32
click at [524, 359] on button "Logout" at bounding box center [516, 352] width 102 height 32
click at [524, 351] on button "Logout" at bounding box center [516, 352] width 102 height 32
click at [517, 360] on button "Logout" at bounding box center [516, 352] width 102 height 32
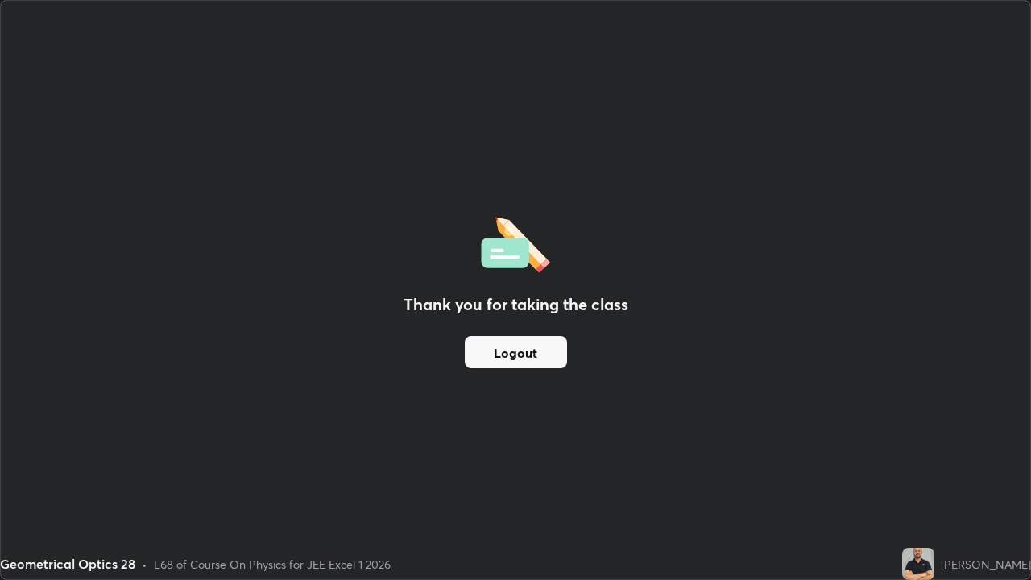
click at [507, 364] on button "Logout" at bounding box center [516, 352] width 102 height 32
click at [503, 359] on button "Logout" at bounding box center [516, 352] width 102 height 32
click at [502, 353] on button "Logout" at bounding box center [516, 352] width 102 height 32
click at [508, 349] on button "Logout" at bounding box center [516, 352] width 102 height 32
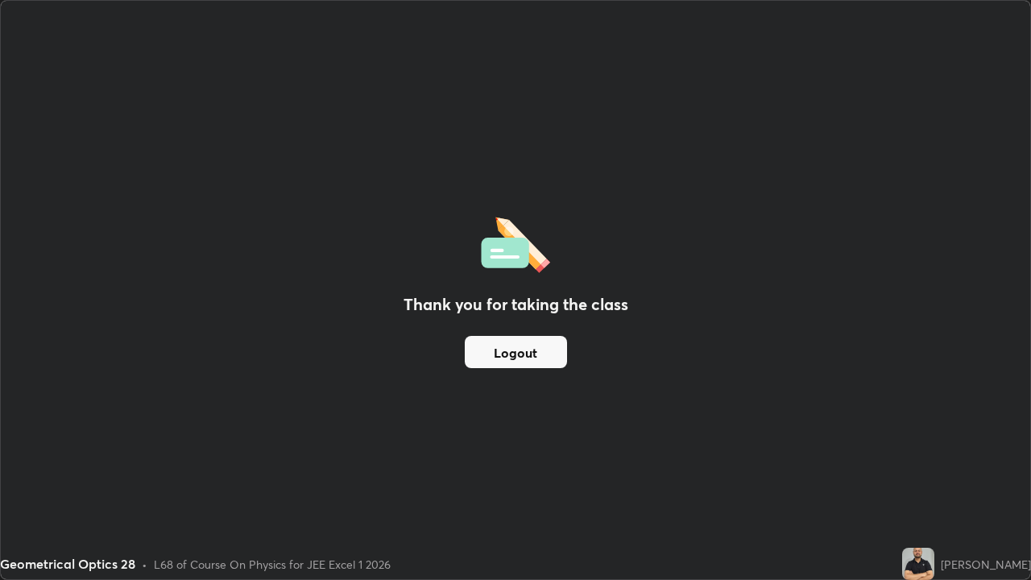
click at [508, 349] on button "Logout" at bounding box center [516, 352] width 102 height 32
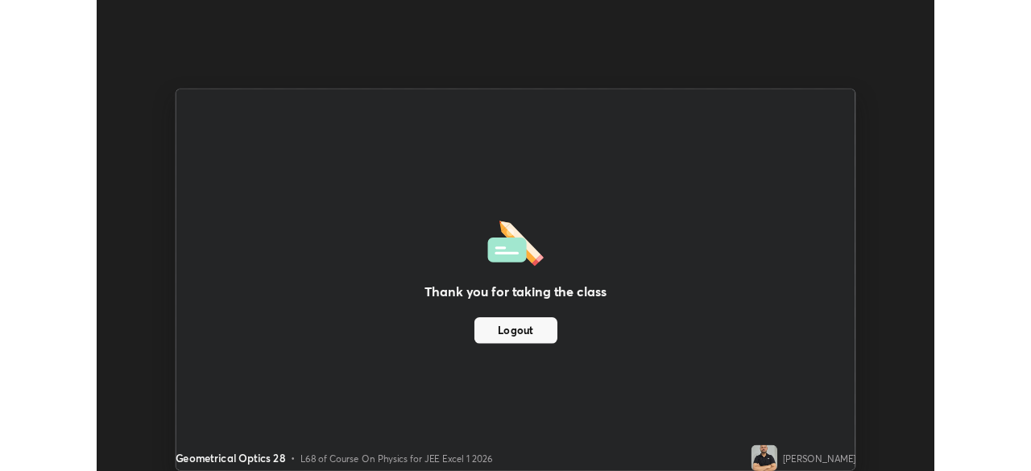
scroll to position [80084, 79524]
